Goal: Information Seeking & Learning: Find specific page/section

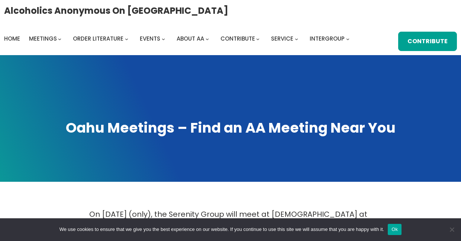
scroll to position [289, 0]
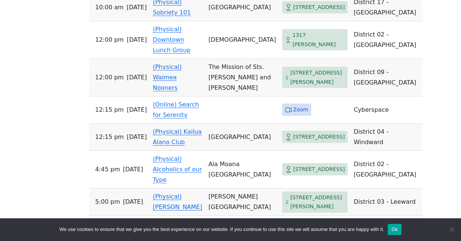
scroll to position [397, 0]
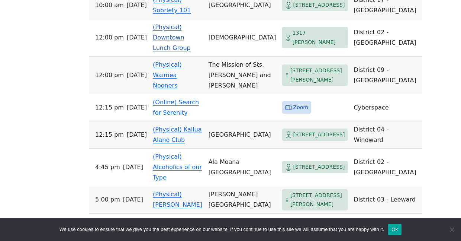
click at [191, 24] on link "(Physical) Downtown Lunch Group" at bounding box center [172, 37] width 38 height 28
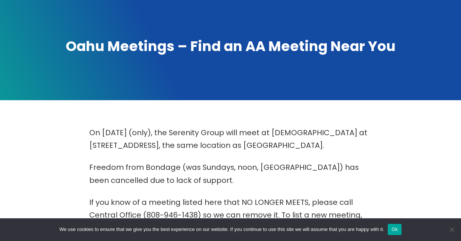
scroll to position [74, 0]
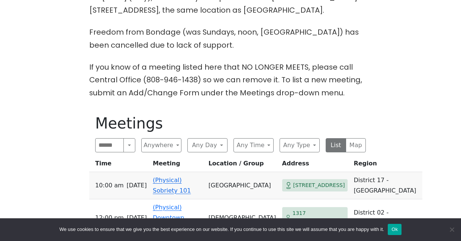
scroll to position [219, 0]
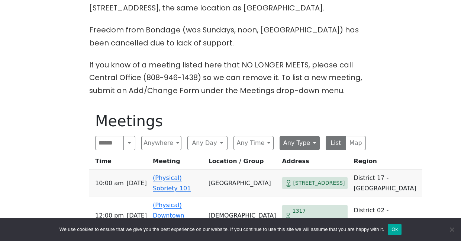
click at [289, 146] on button "Any Type" at bounding box center [300, 143] width 40 height 14
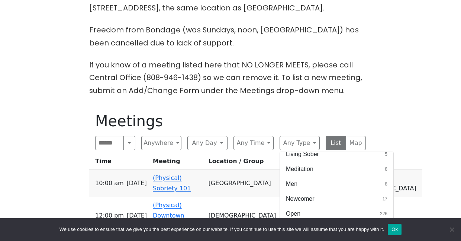
scroll to position [245, 0]
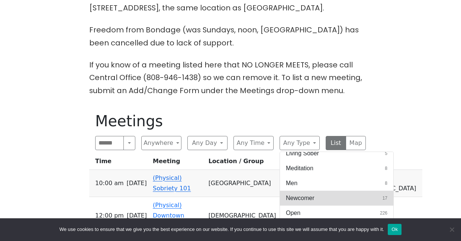
click at [294, 197] on span "Newcomer" at bounding box center [300, 197] width 28 height 9
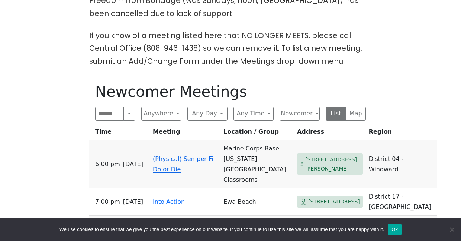
scroll to position [248, 0]
click at [295, 111] on button "Newcomer" at bounding box center [300, 114] width 40 height 14
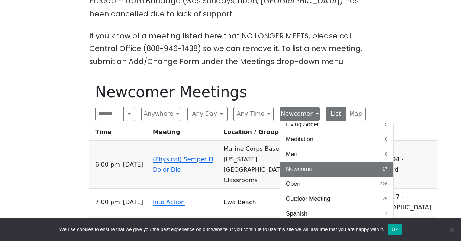
click at [295, 111] on button "Newcomer" at bounding box center [300, 114] width 40 height 14
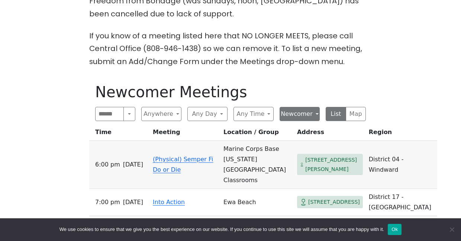
click at [318, 111] on button "Newcomer" at bounding box center [300, 114] width 40 height 14
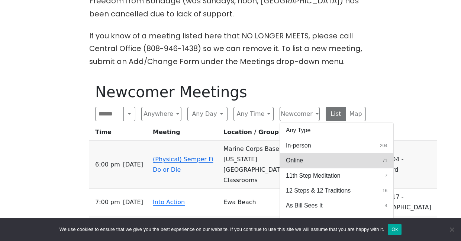
scroll to position [0, 0]
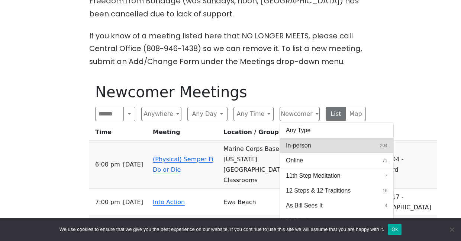
click at [304, 147] on span "In-person" at bounding box center [298, 145] width 25 height 9
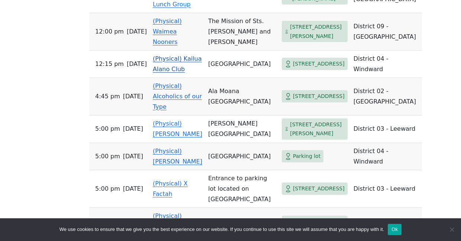
scroll to position [441, 0]
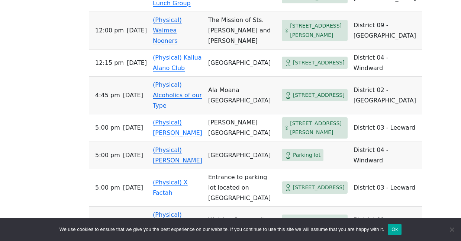
click at [235, 102] on td "Ala Moana [GEOGRAPHIC_DATA]" at bounding box center [242, 96] width 74 height 38
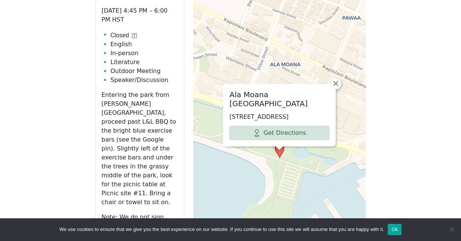
scroll to position [404, 0]
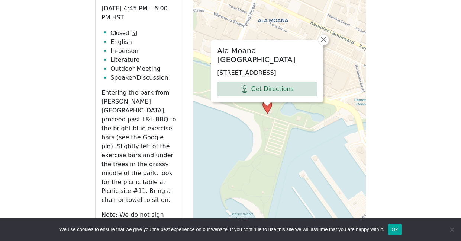
drag, startPoint x: 305, startPoint y: 164, endPoint x: 293, endPoint y: 122, distance: 43.8
click at [293, 122] on div "Ala Moana Exercise Park 240 Ala Moana Park Dr, Honolulu, HI 96814, USA Get Dire…" at bounding box center [279, 149] width 173 height 372
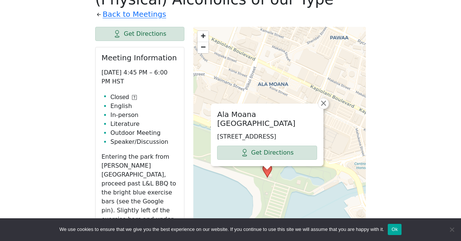
scroll to position [342, 0]
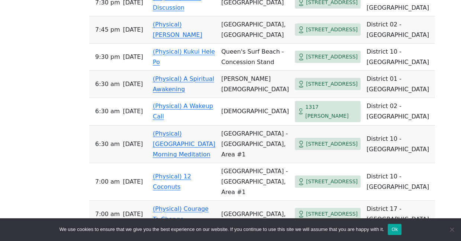
scroll to position [1055, 0]
click at [181, 16] on td "(Physical) Palolo Discussion" at bounding box center [184, 2] width 68 height 27
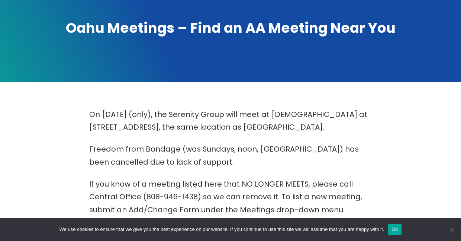
scroll to position [99, 0]
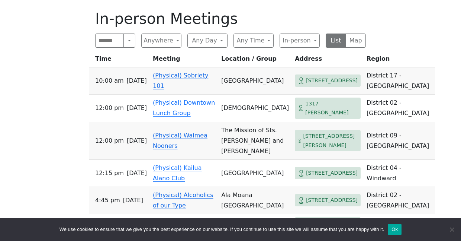
scroll to position [321, 0]
click at [302, 45] on button "In-person" at bounding box center [300, 40] width 40 height 14
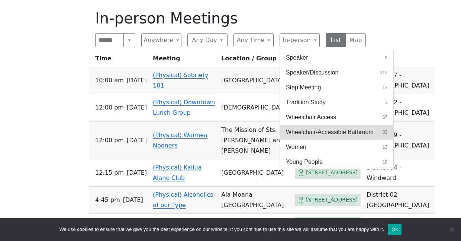
scroll to position [342, 0]
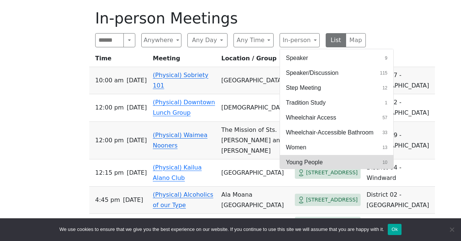
click at [305, 164] on span "Young People" at bounding box center [304, 162] width 37 height 9
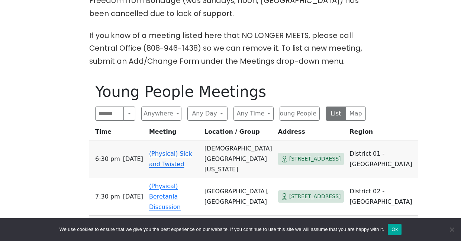
scroll to position [248, 0]
click at [180, 167] on link "(Physical) Sick and Twisted" at bounding box center [170, 158] width 43 height 17
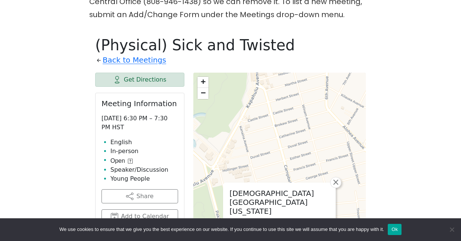
scroll to position [248, 0]
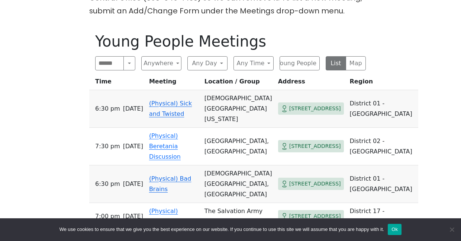
scroll to position [299, 0]
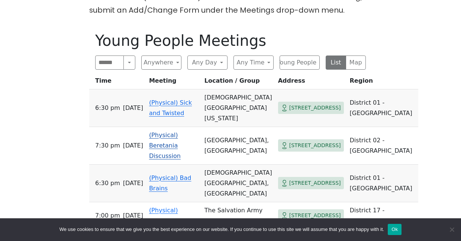
click at [165, 160] on td "(Physical) Beretania Discussion" at bounding box center [173, 146] width 55 height 38
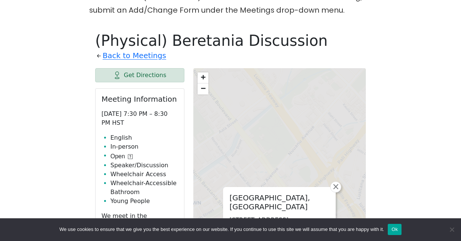
scroll to position [325, 0]
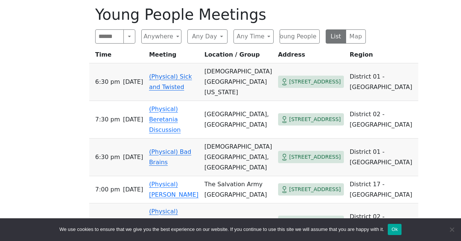
scroll to position [299, 0]
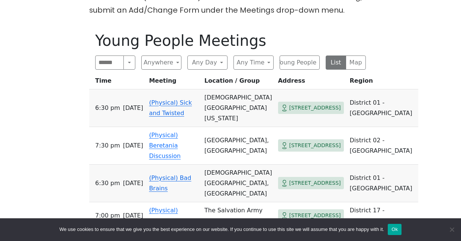
click at [165, 115] on link "(Physical) Sick and Twisted" at bounding box center [170, 107] width 43 height 17
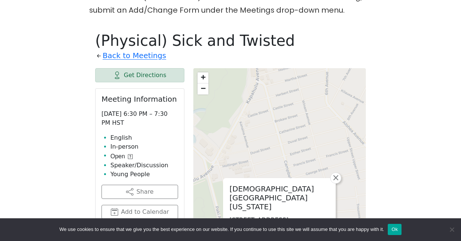
scroll to position [325, 0]
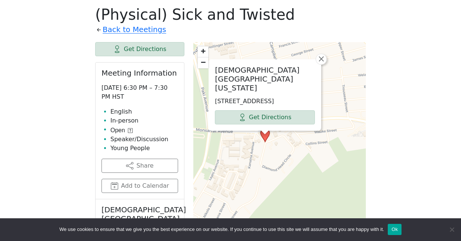
drag, startPoint x: 311, startPoint y: 132, endPoint x: 297, endPoint y: 39, distance: 94.0
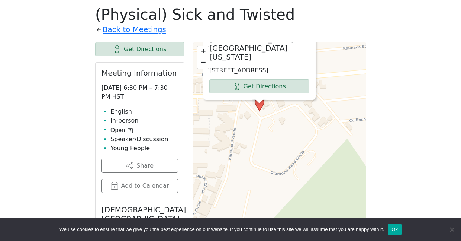
click at [108, 88] on p "Monday 6:30 PM – 7:30 PM HST" at bounding box center [140, 92] width 77 height 18
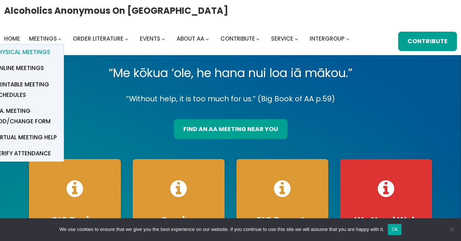
click at [40, 54] on span "Physical Meetings" at bounding box center [22, 52] width 55 height 10
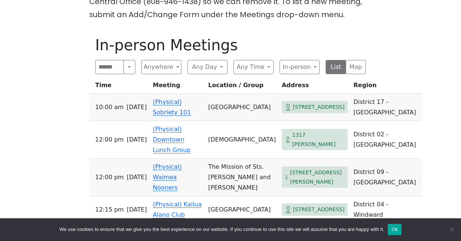
scroll to position [292, 0]
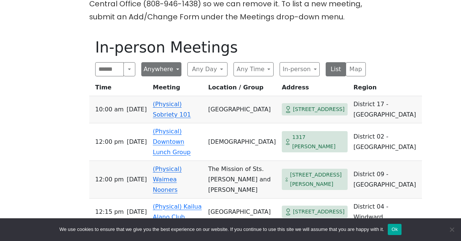
click at [172, 71] on button "Anywhere" at bounding box center [161, 69] width 40 height 14
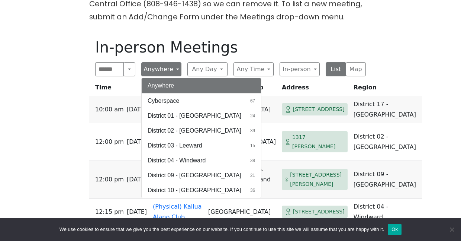
click at [172, 71] on button "Anywhere" at bounding box center [161, 69] width 40 height 14
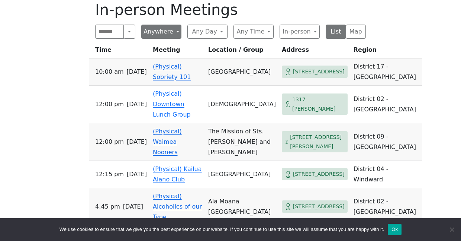
scroll to position [333, 0]
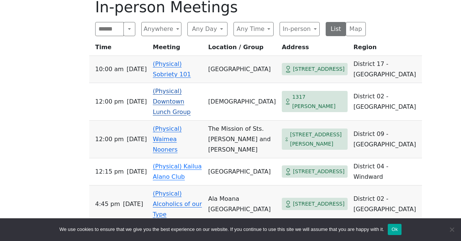
click at [182, 98] on link "(Physical) Downtown Lunch Group" at bounding box center [172, 101] width 38 height 28
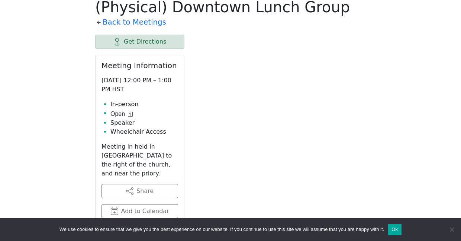
scroll to position [325, 0]
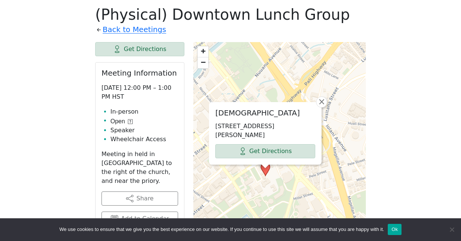
drag, startPoint x: 288, startPoint y: 150, endPoint x: 274, endPoint y: 91, distance: 60.1
click at [274, 91] on div "[DEMOGRAPHIC_DATA] [STREET_ADDRESS][PERSON_NAME] Get Directions × + − Leaflet |…" at bounding box center [279, 228] width 173 height 372
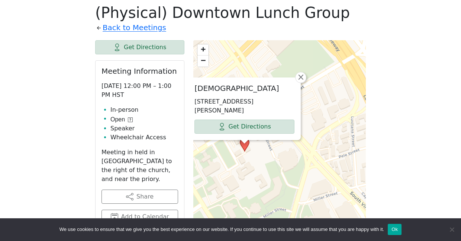
click at [266, 182] on div "[DEMOGRAPHIC_DATA] [STREET_ADDRESS][PERSON_NAME] Get Directions × + − Leaflet |…" at bounding box center [279, 226] width 173 height 372
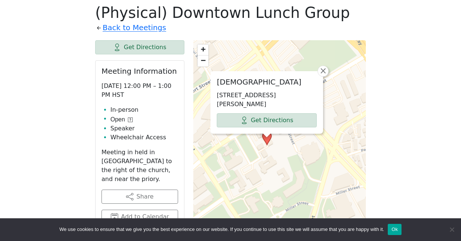
drag, startPoint x: 266, startPoint y: 182, endPoint x: 288, endPoint y: 176, distance: 23.2
click at [288, 176] on div "[DEMOGRAPHIC_DATA] [STREET_ADDRESS][PERSON_NAME] Get Directions × + − Leaflet |…" at bounding box center [279, 226] width 173 height 372
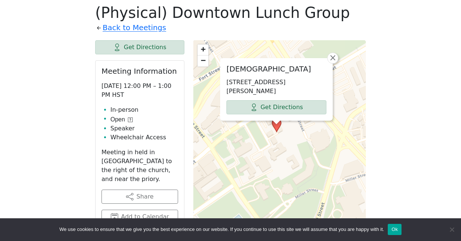
drag, startPoint x: 256, startPoint y: 178, endPoint x: 266, endPoint y: 165, distance: 16.4
click at [266, 165] on div "[DEMOGRAPHIC_DATA] [STREET_ADDRESS][PERSON_NAME] Get Directions × + − Leaflet |…" at bounding box center [279, 226] width 173 height 372
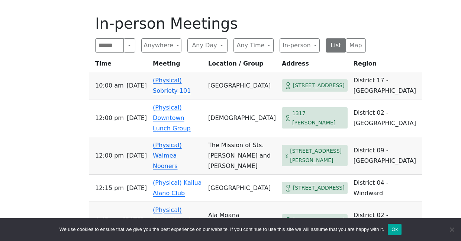
scroll to position [317, 0]
